Goal: Check status: Check status

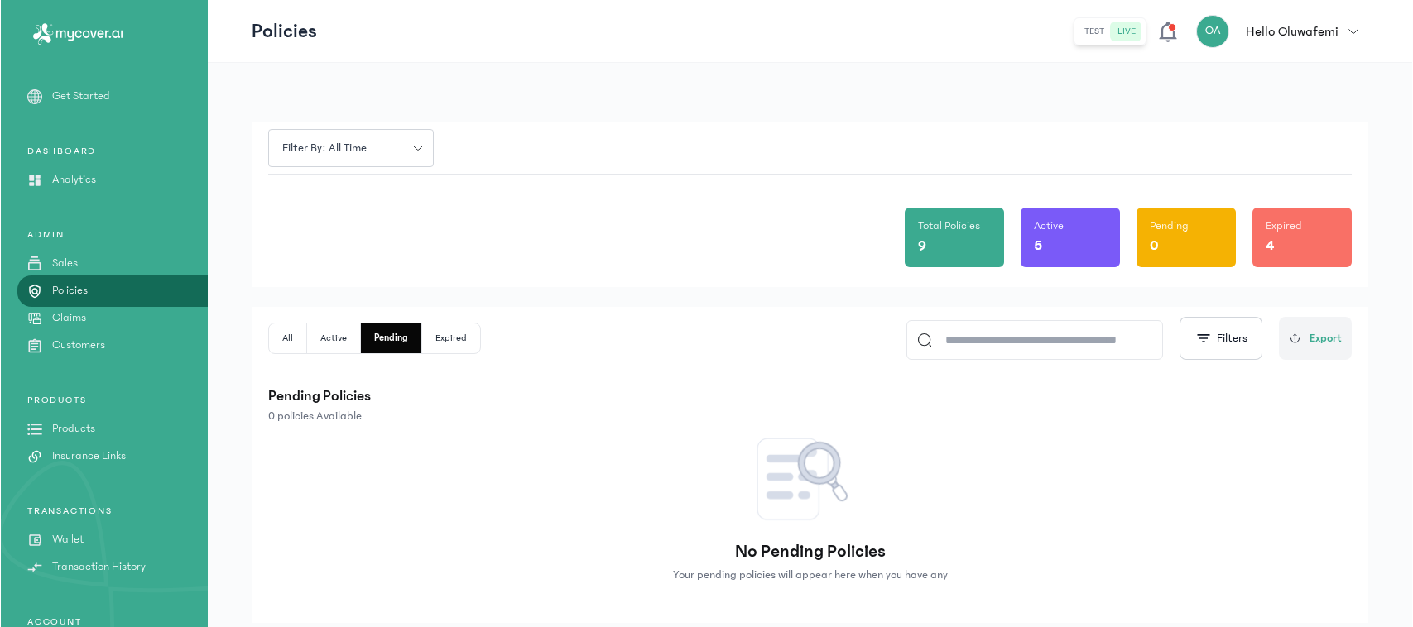
scroll to position [17, 0]
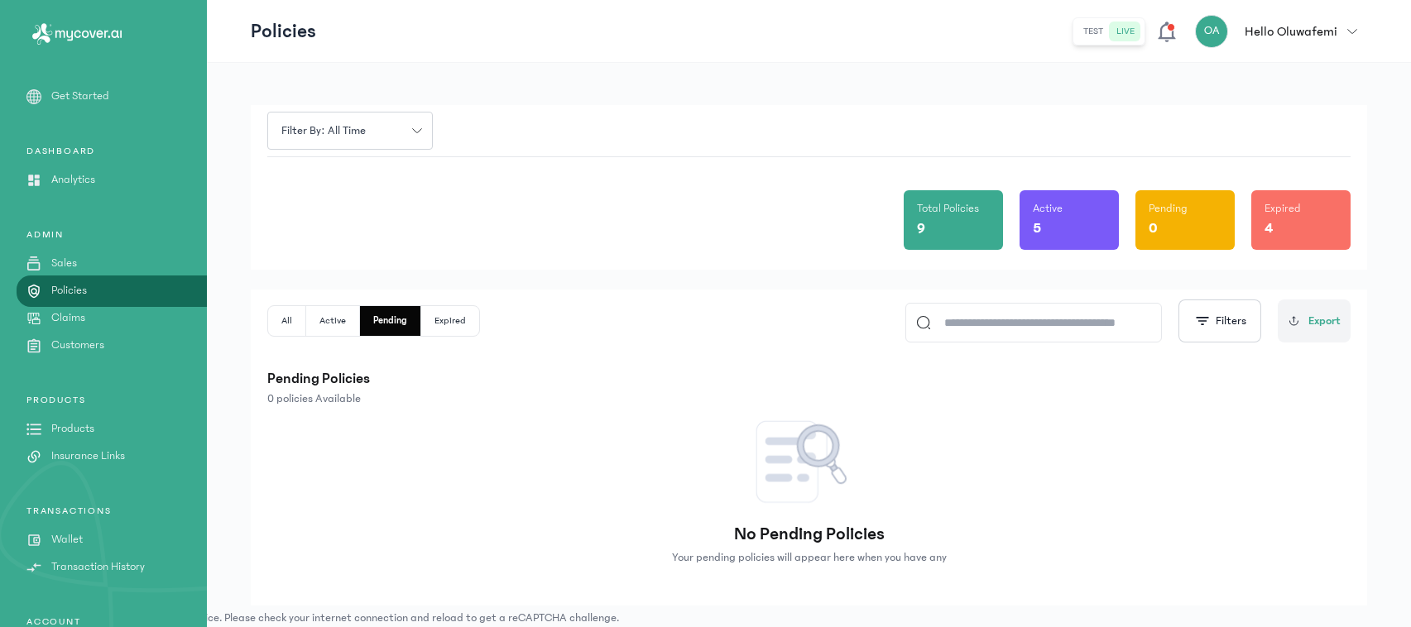
click at [287, 323] on button "All" at bounding box center [287, 321] width 38 height 30
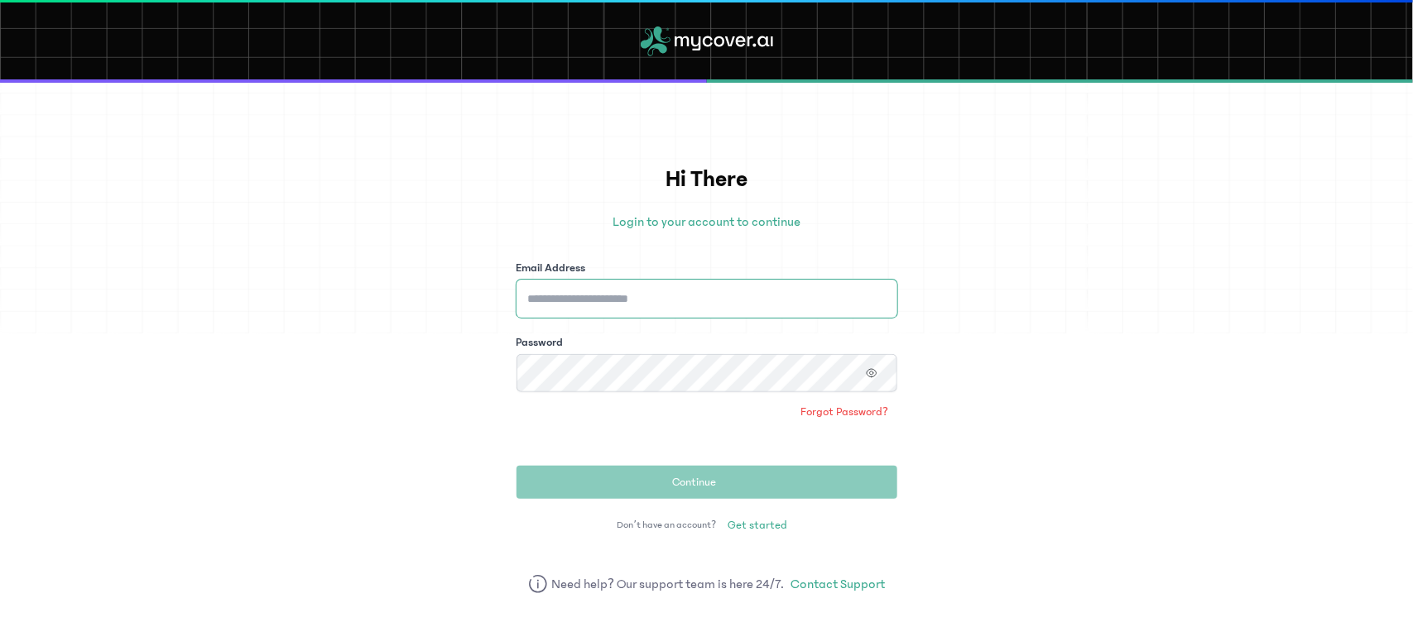
type input "**********"
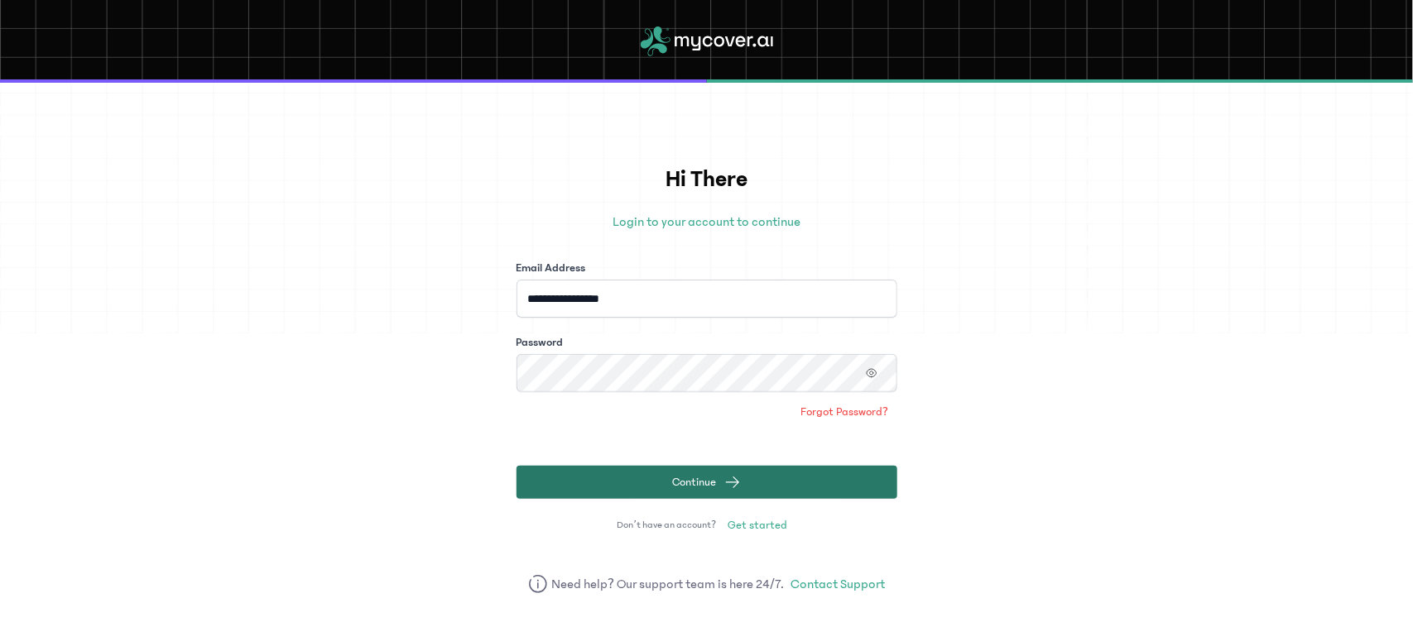
click at [602, 478] on button "Continue" at bounding box center [706, 482] width 381 height 33
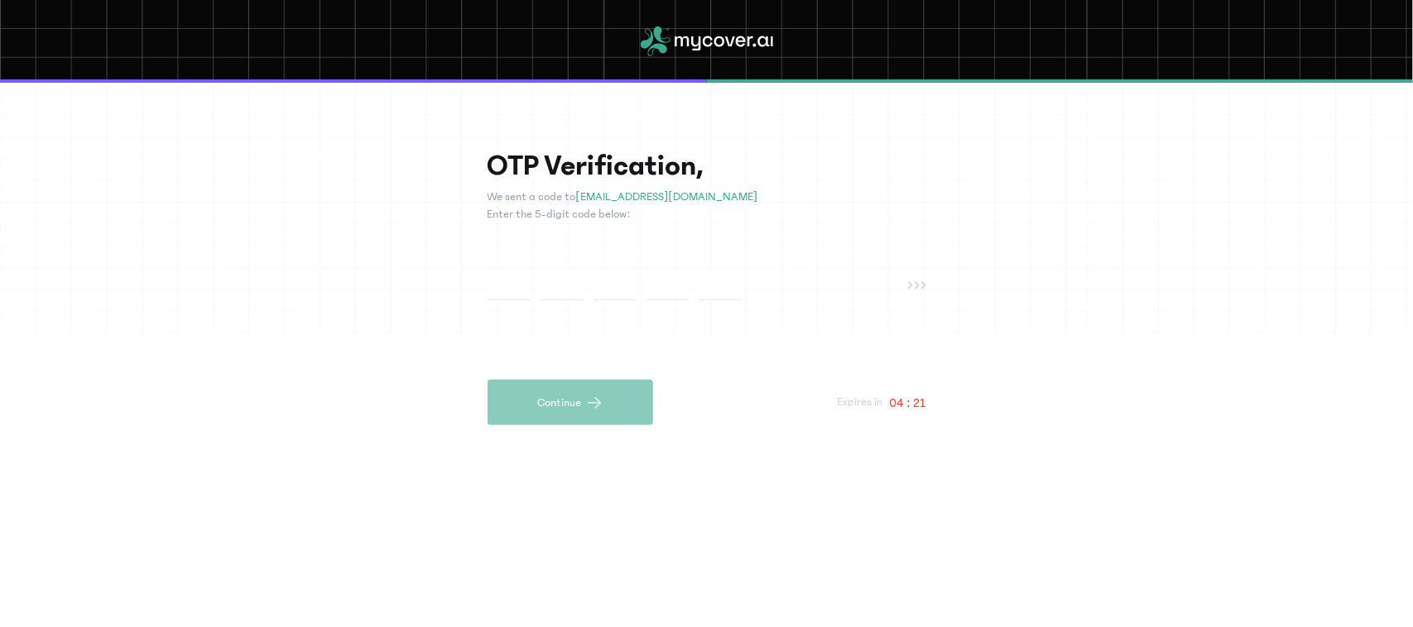
type input "*"
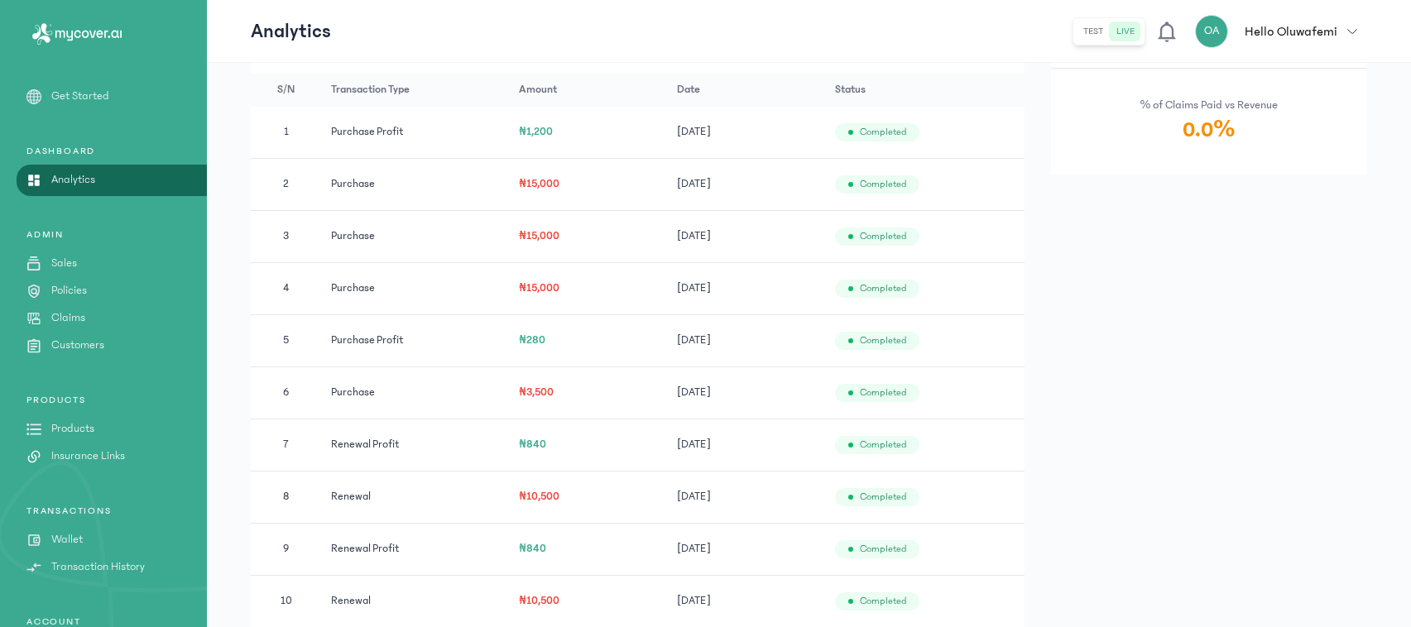
scroll to position [1027, 0]
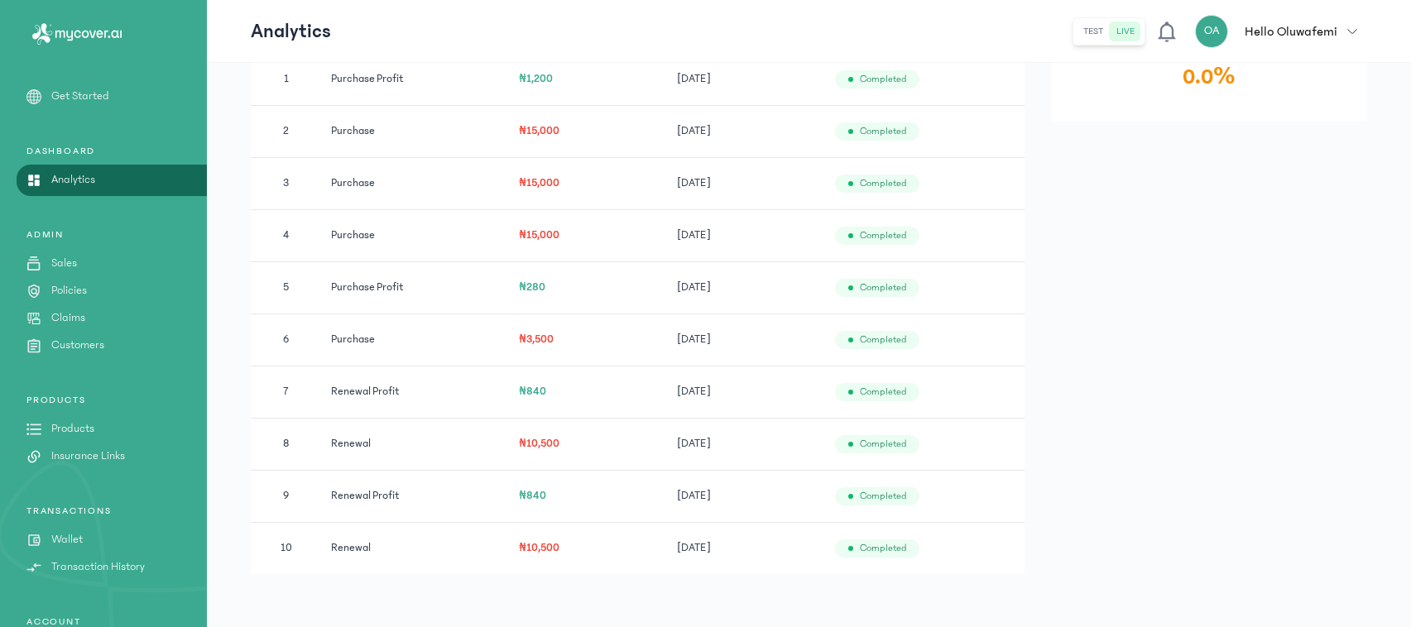
click at [80, 290] on p "Policies" at bounding box center [69, 290] width 36 height 17
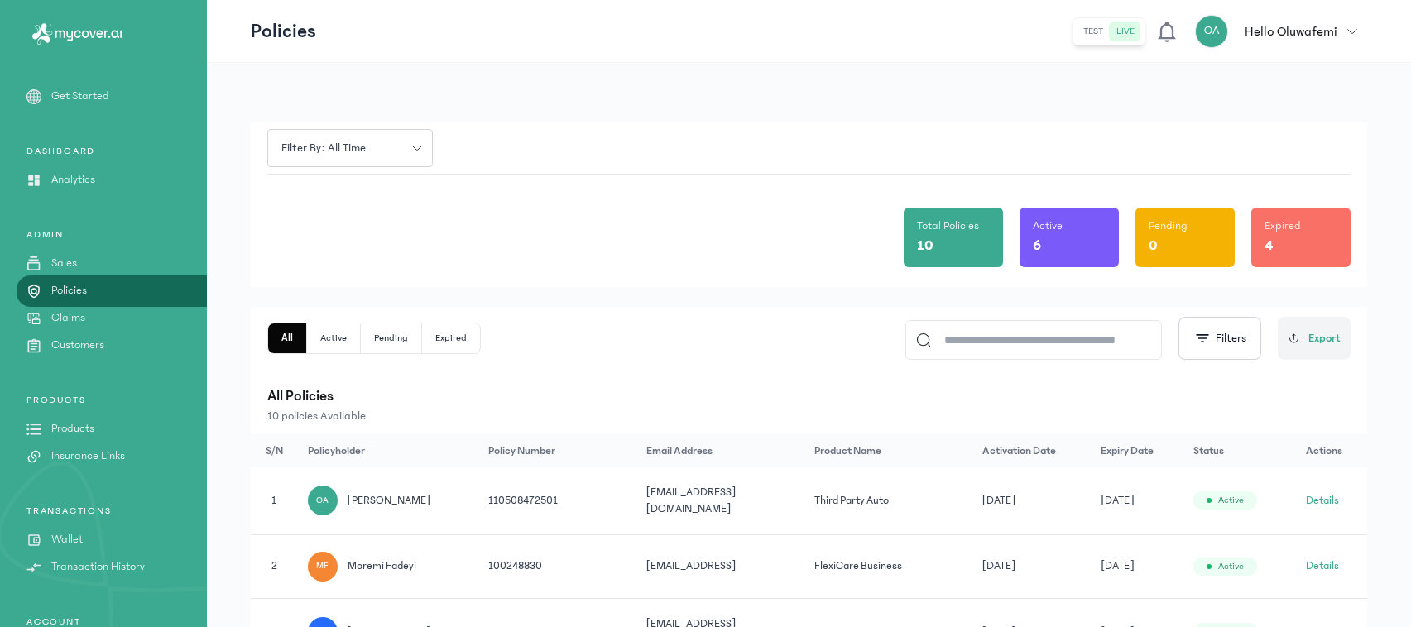
click at [1332, 502] on button "Details" at bounding box center [1322, 500] width 33 height 17
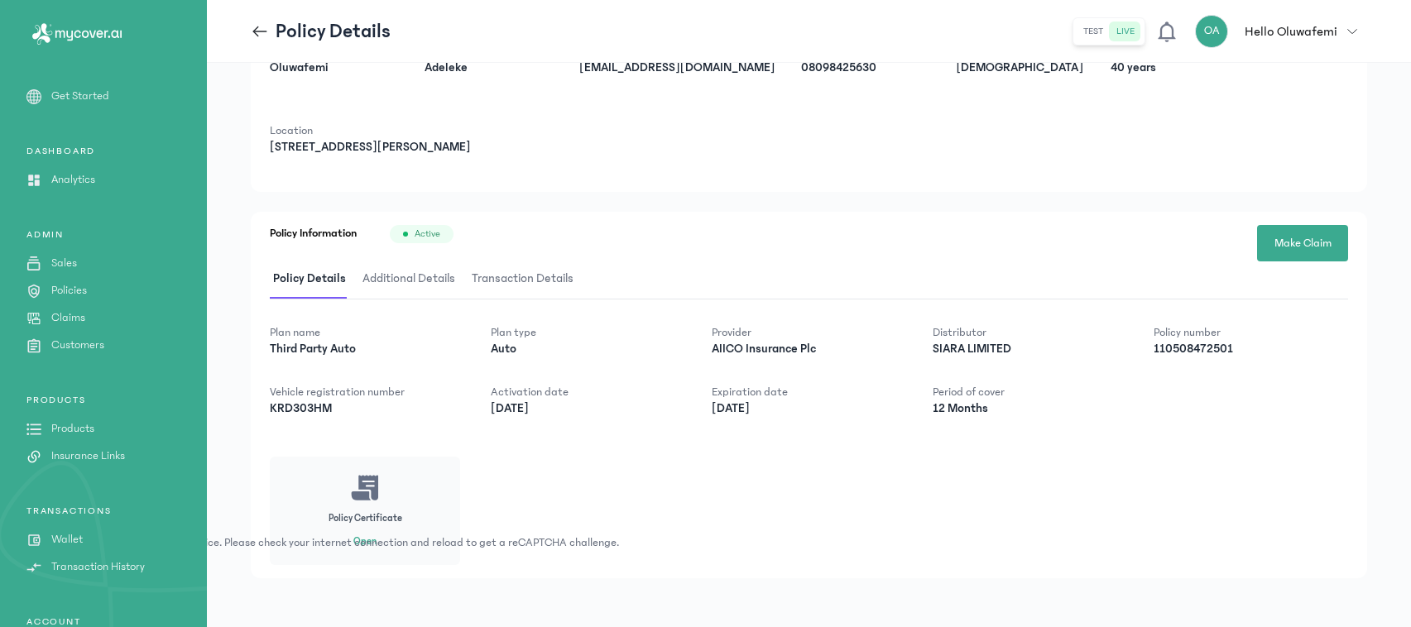
scroll to position [96, 0]
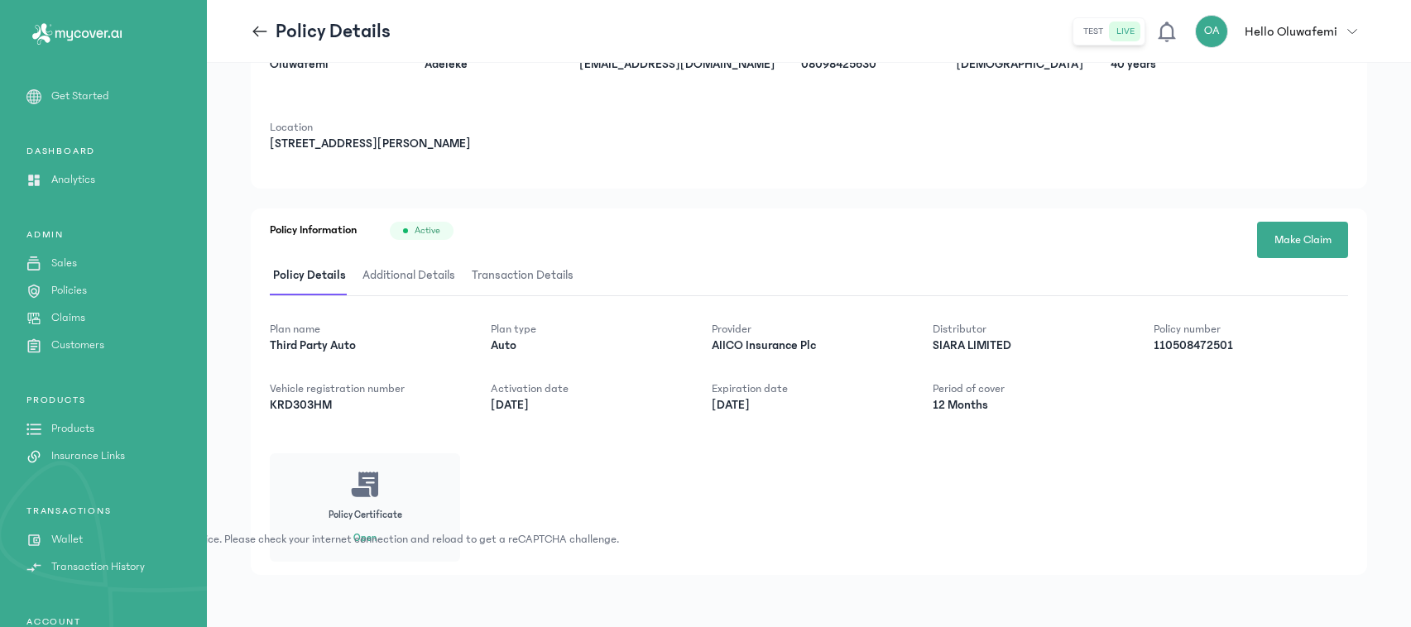
click at [362, 532] on div "Could not connect to the reCAPTCHA service. Please check your internet connecti…" at bounding box center [705, 539] width 1411 height 17
click at [366, 482] on icon at bounding box center [365, 484] width 30 height 29
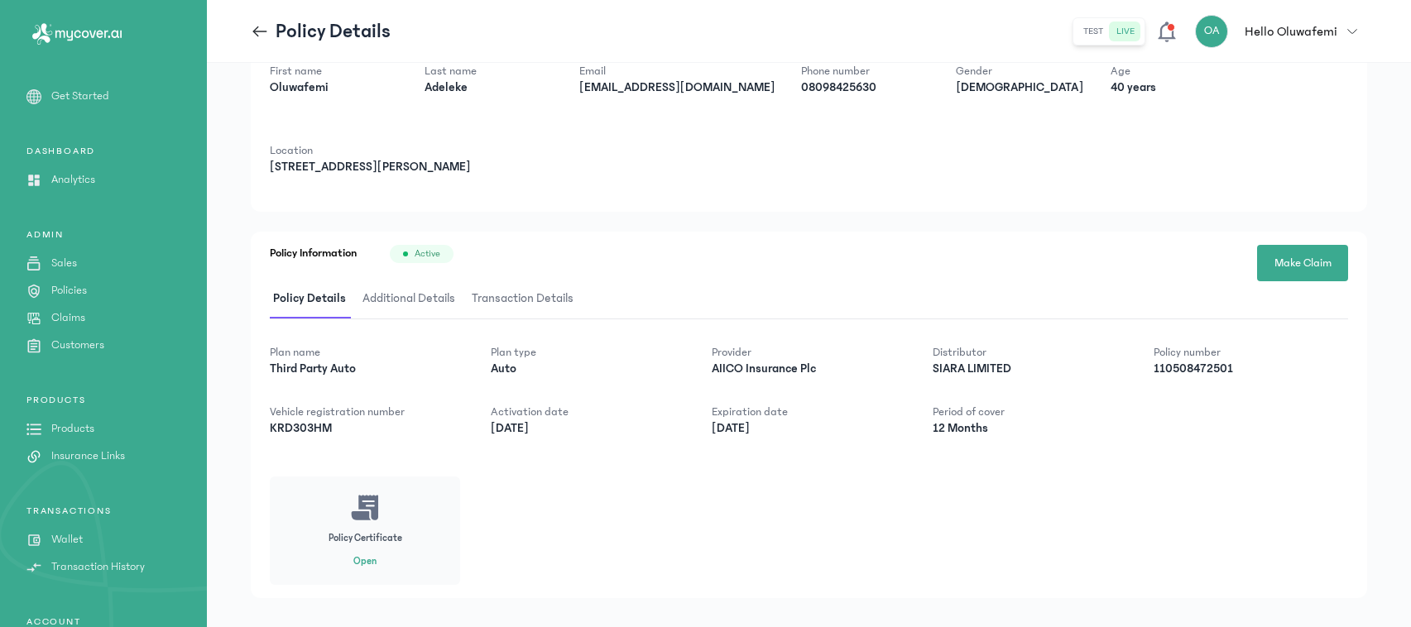
scroll to position [96, 0]
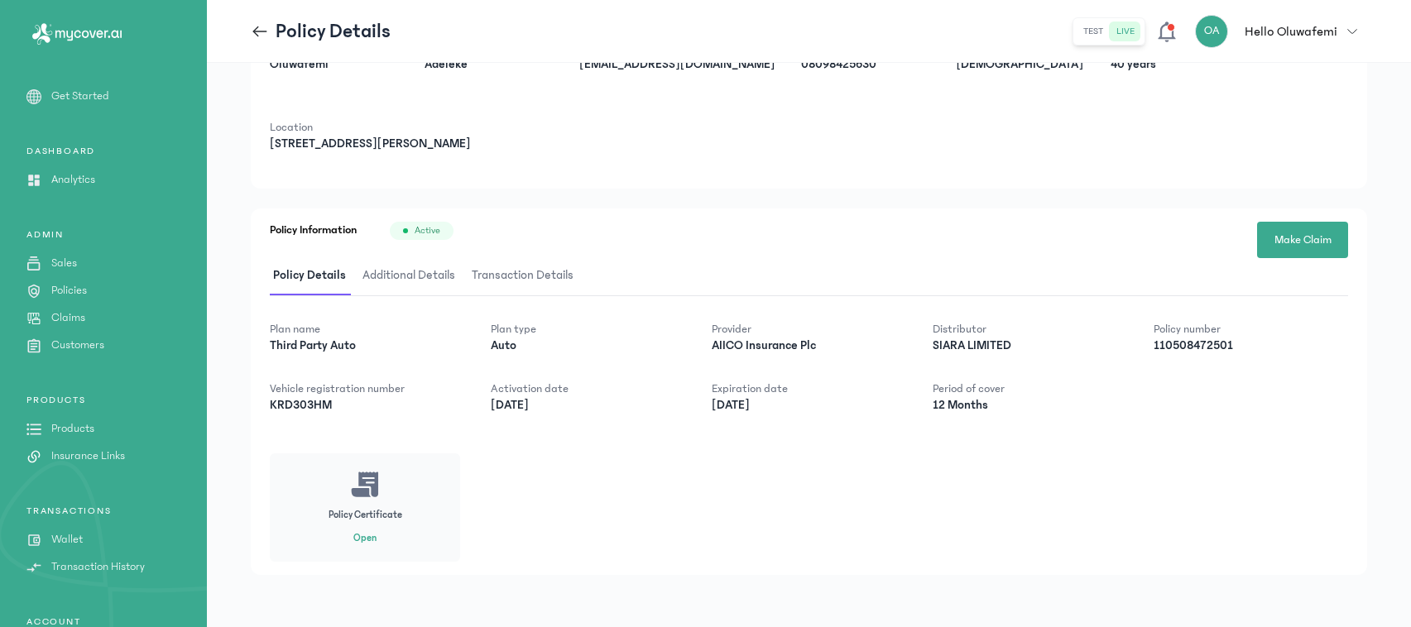
click at [362, 538] on button "Open" at bounding box center [364, 538] width 23 height 13
